Goal: Task Accomplishment & Management: Manage account settings

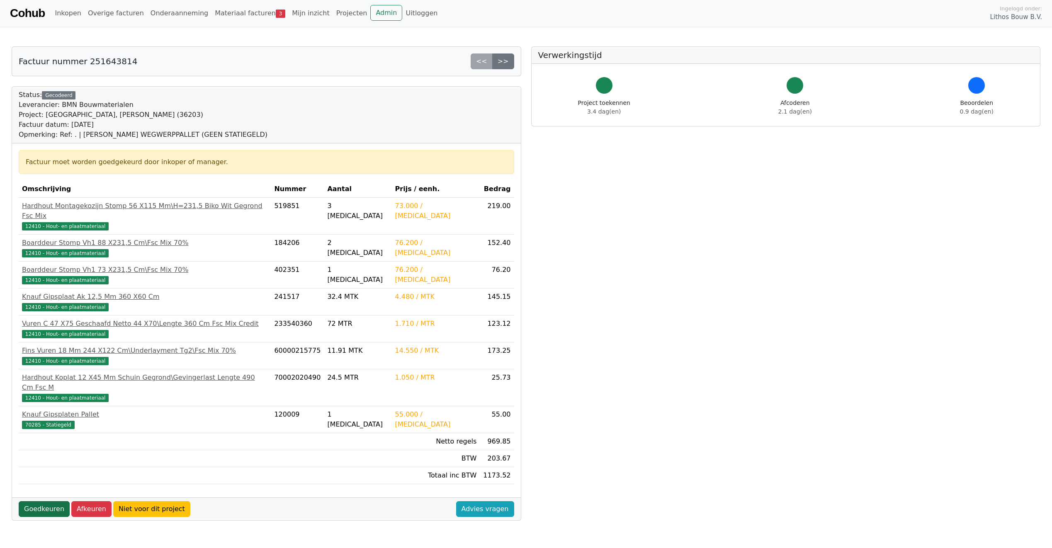
click at [28, 501] on link "Goedkeuren" at bounding box center [44, 509] width 51 height 16
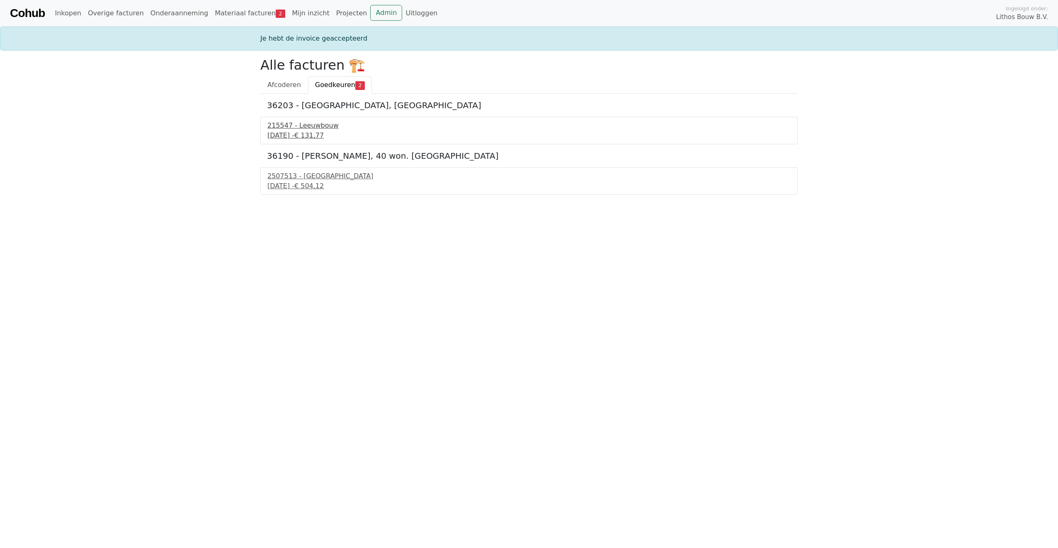
click at [289, 135] on div "22 september 2025 - € 131,77" at bounding box center [529, 136] width 523 height 10
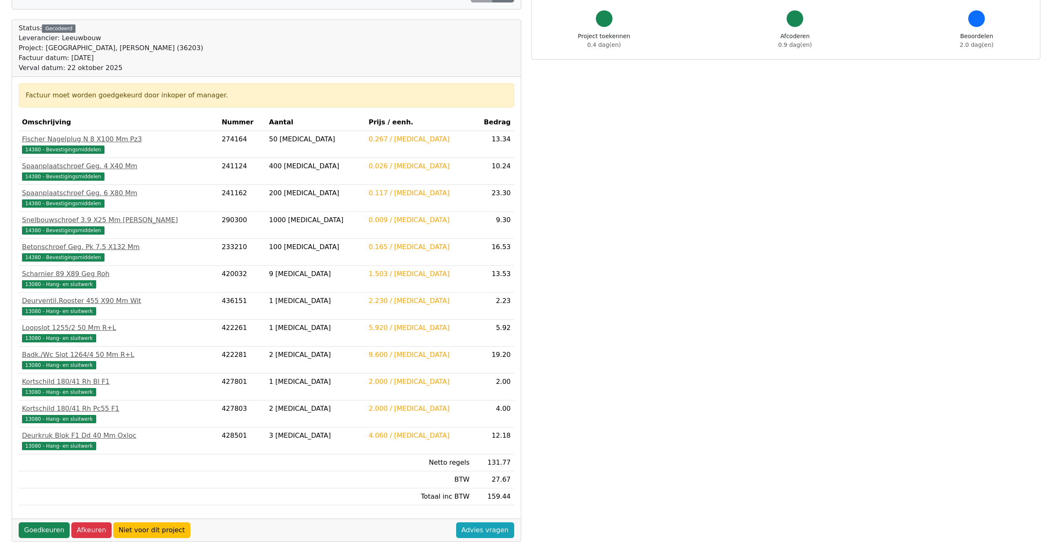
scroll to position [80, 0]
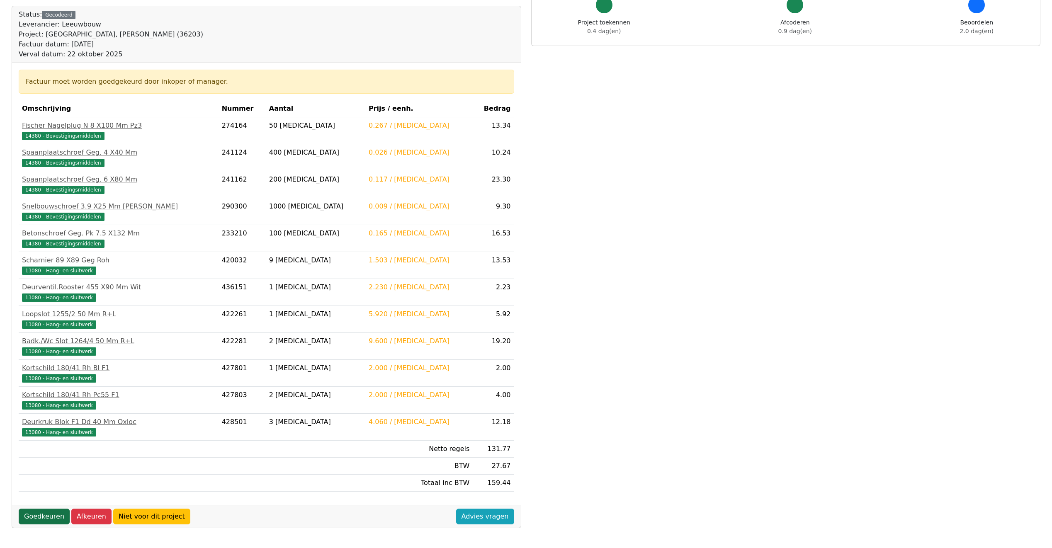
click at [43, 513] on link "Goedkeuren" at bounding box center [44, 517] width 51 height 16
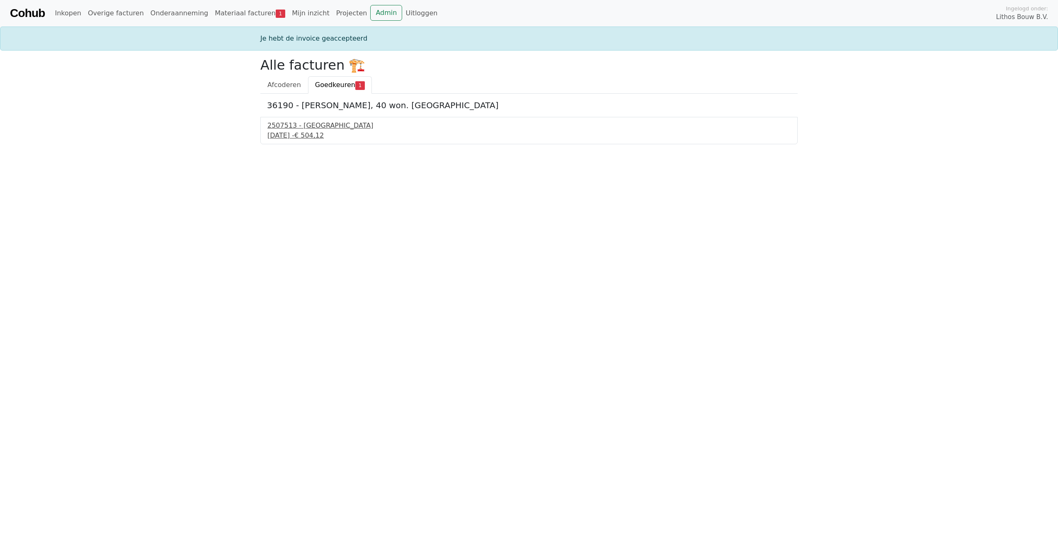
click at [302, 136] on div "23 september 2025 - € 504,12" at bounding box center [529, 136] width 523 height 10
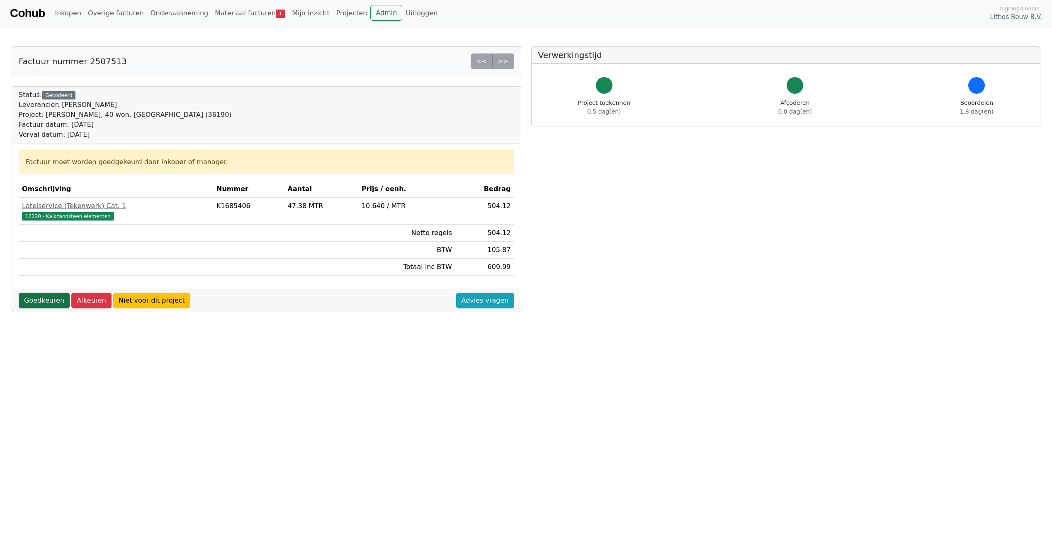
click at [31, 295] on link "Goedkeuren" at bounding box center [44, 301] width 51 height 16
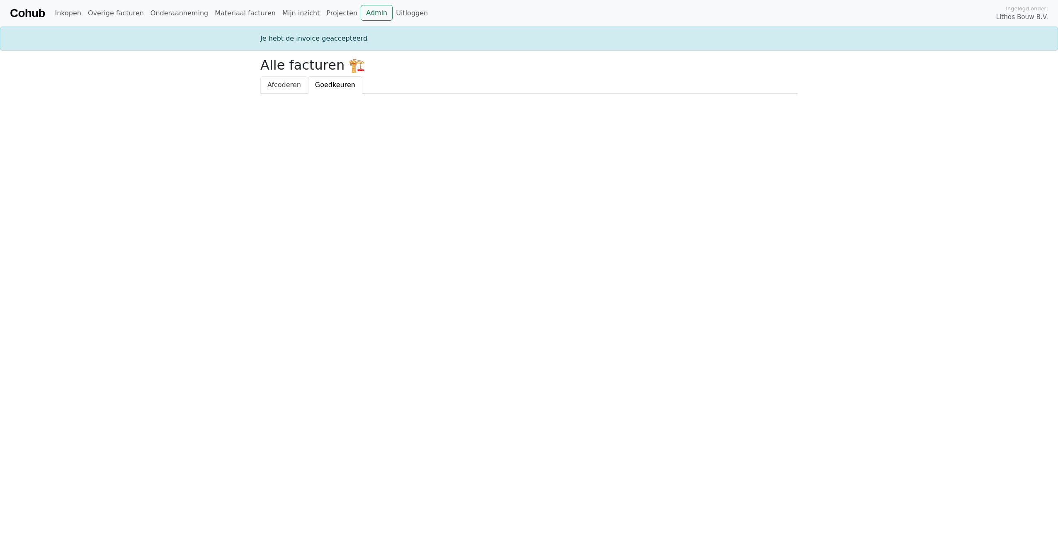
click at [282, 84] on span "Afcoderen" at bounding box center [285, 85] width 34 height 8
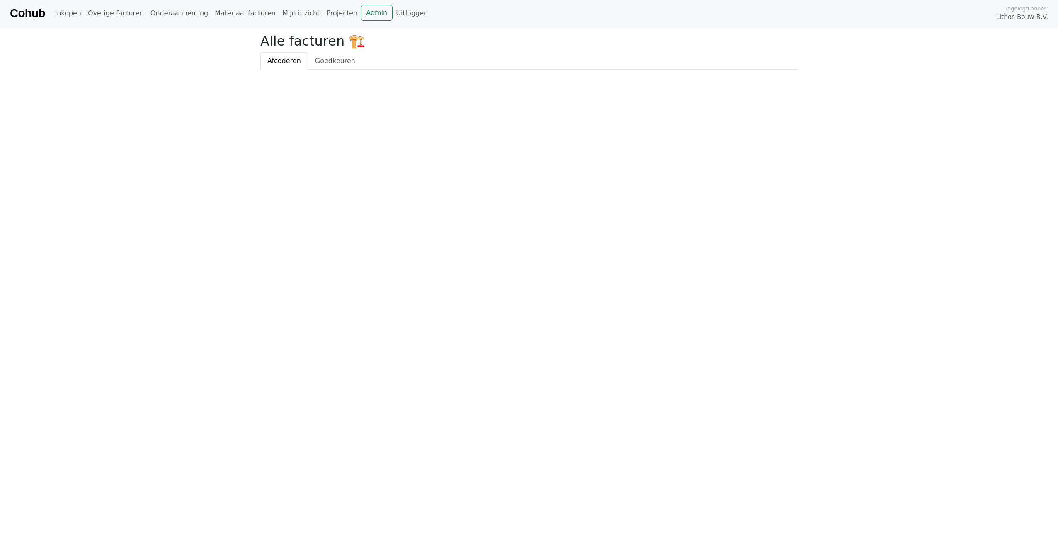
click at [329, 48] on h2 "Alle facturen 🏗️" at bounding box center [529, 41] width 538 height 16
click at [328, 59] on span "Goedkeuren" at bounding box center [335, 61] width 40 height 8
